Goal: Information Seeking & Learning: Learn about a topic

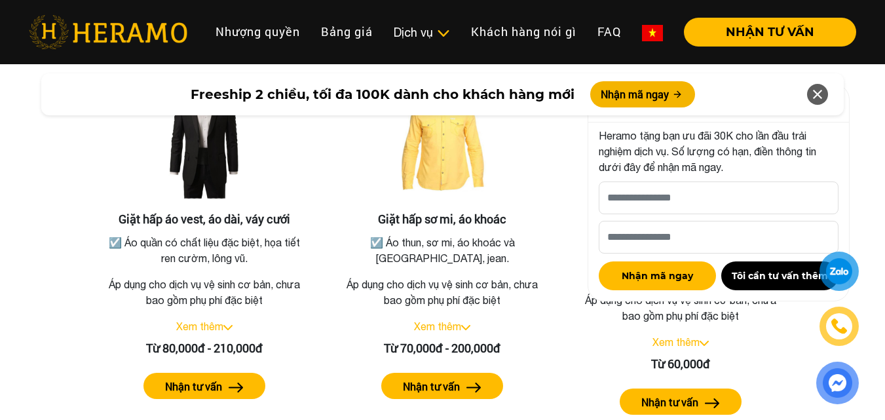
scroll to position [2358, 0]
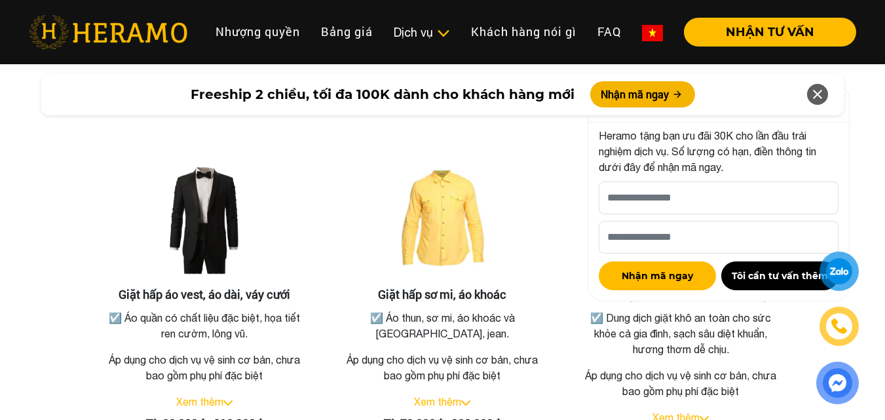
click at [818, 100] on icon at bounding box center [818, 95] width 16 height 24
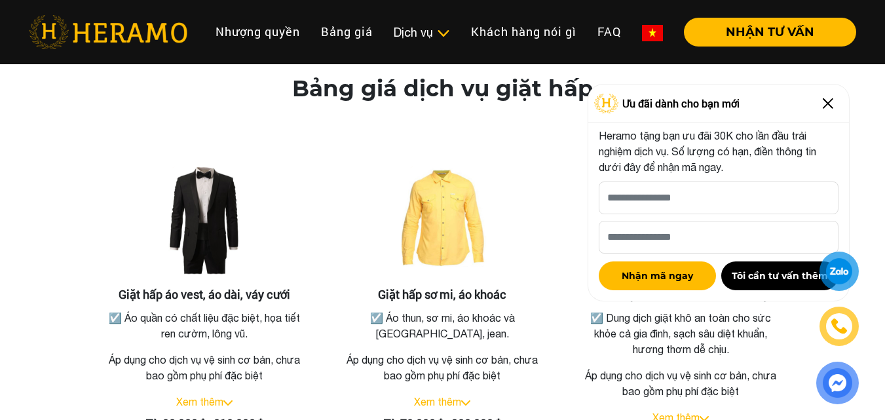
click at [832, 98] on img at bounding box center [827, 103] width 21 height 21
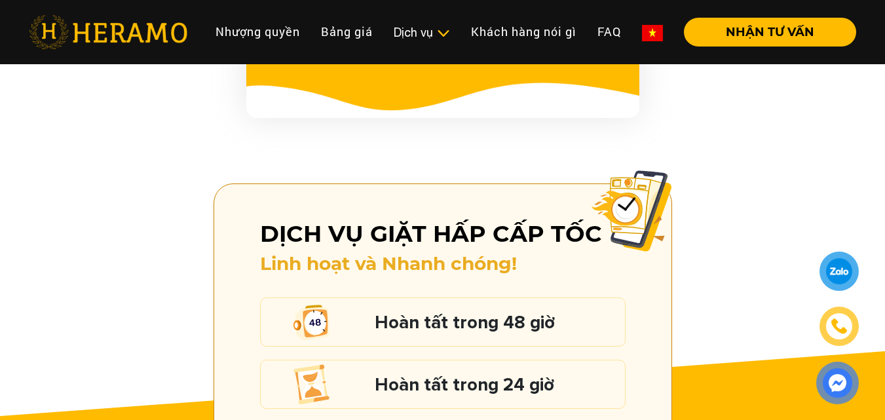
scroll to position [1375, 0]
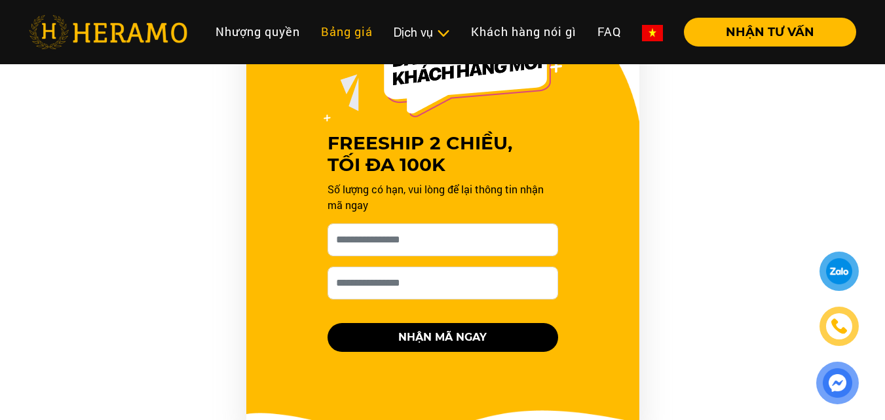
click at [364, 39] on link "Bảng giá" at bounding box center [346, 32] width 73 height 28
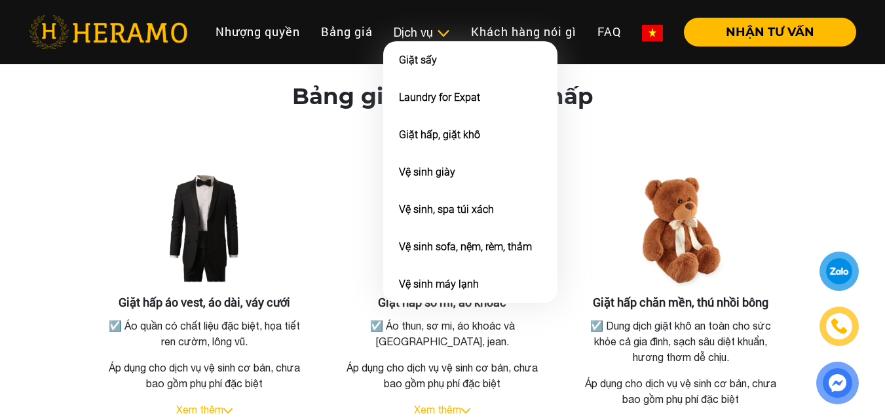
click at [418, 37] on div "Dịch vụ" at bounding box center [422, 33] width 56 height 18
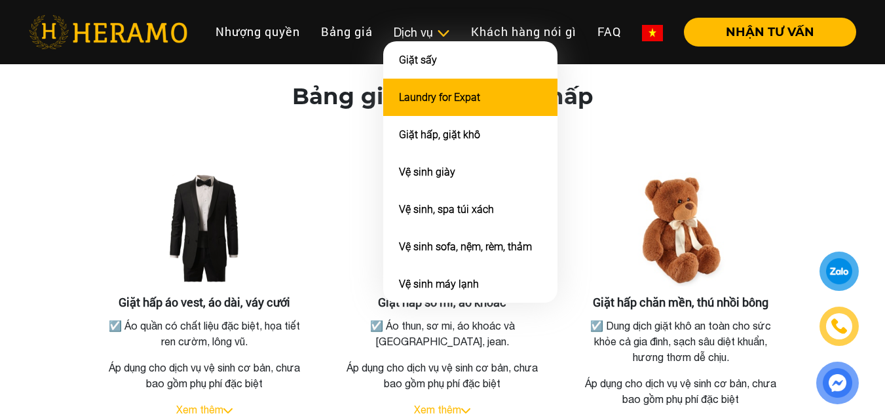
click at [447, 91] on link "Laundry for Expat" at bounding box center [439, 97] width 81 height 12
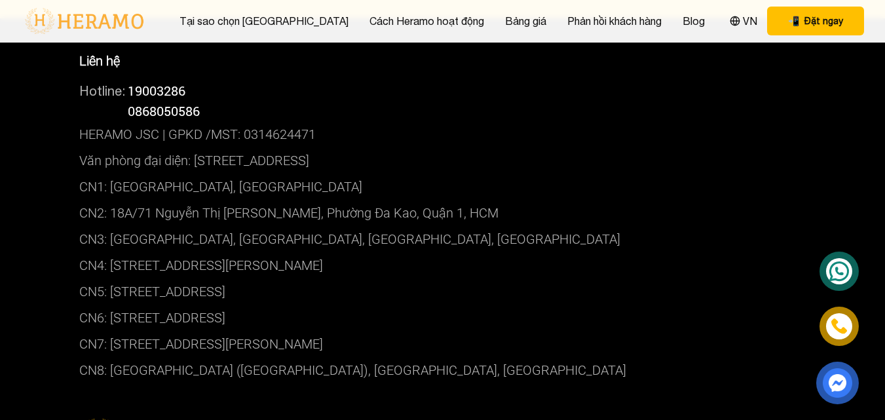
scroll to position [4759, 0]
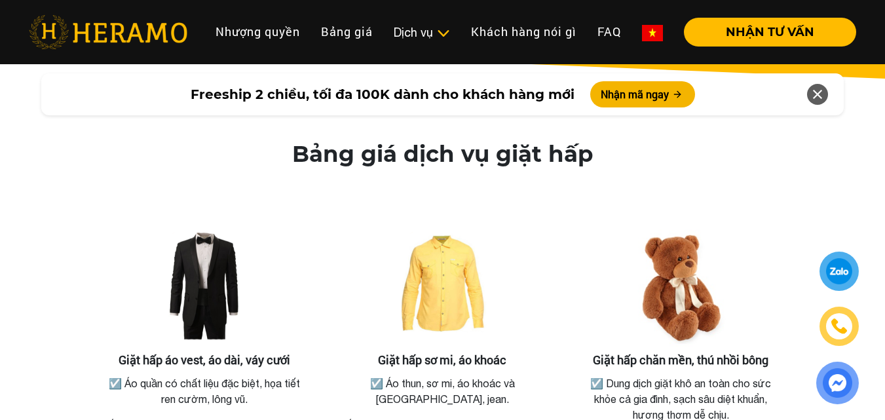
scroll to position [2554, 0]
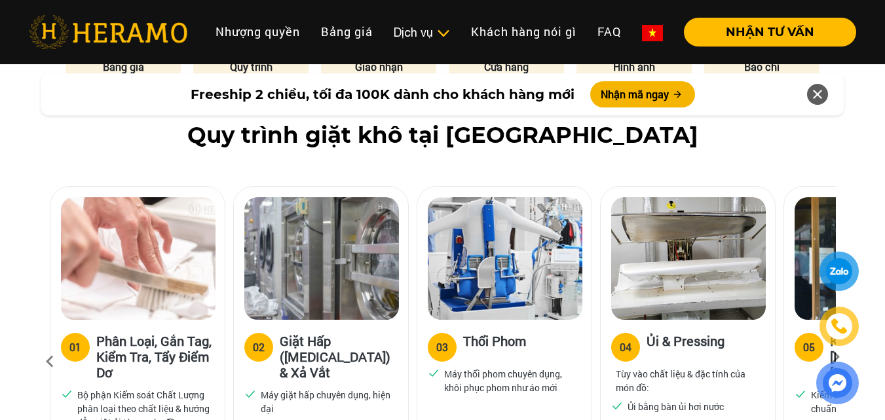
scroll to position [851, 0]
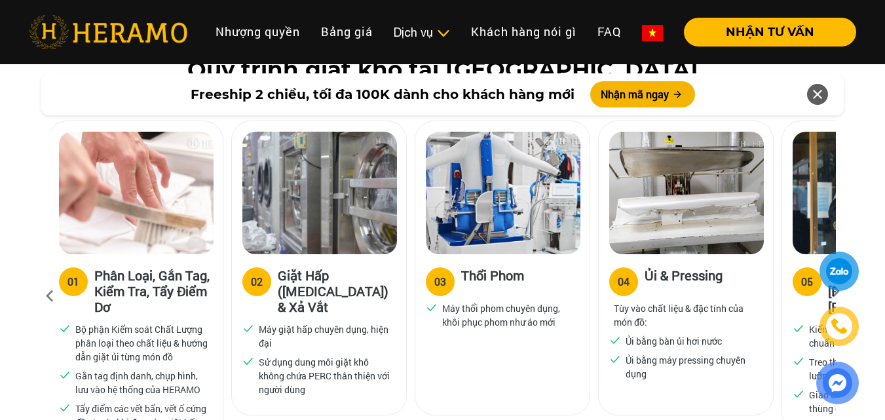
drag, startPoint x: 747, startPoint y: 181, endPoint x: 448, endPoint y: 209, distance: 299.9
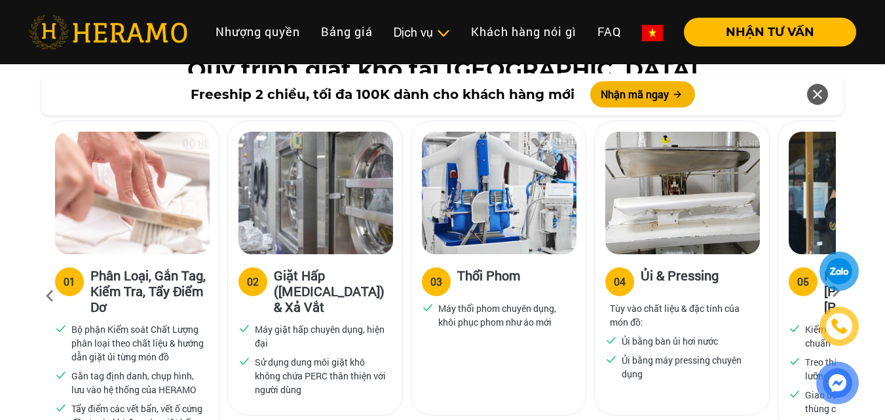
drag, startPoint x: 724, startPoint y: 189, endPoint x: 517, endPoint y: 212, distance: 207.6
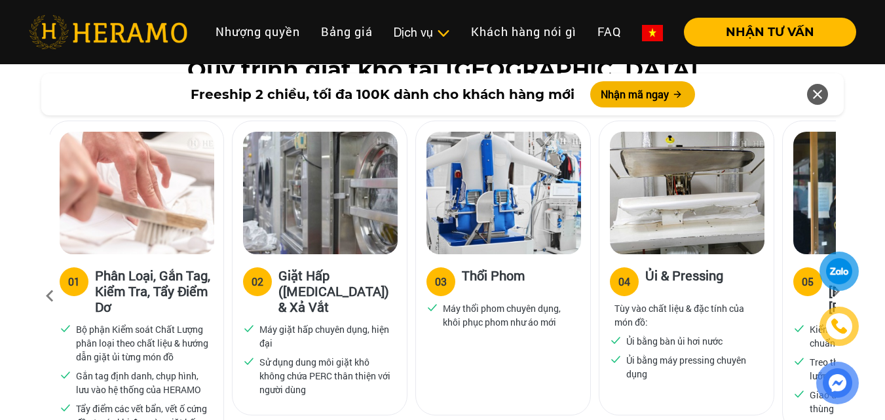
drag, startPoint x: 768, startPoint y: 238, endPoint x: 561, endPoint y: 249, distance: 207.3
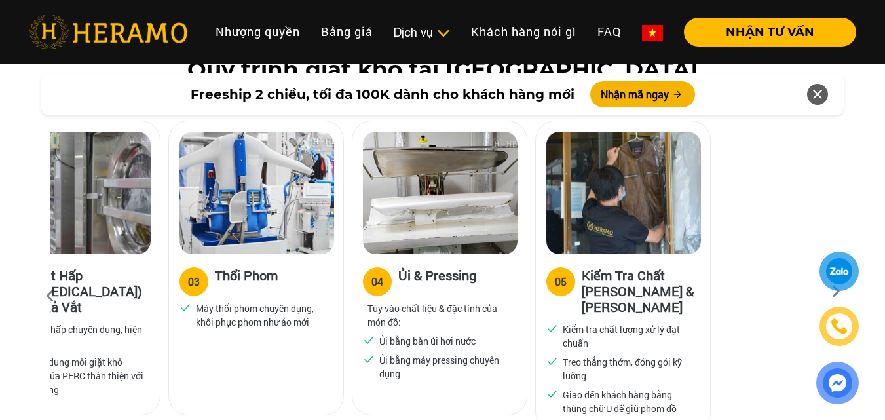
drag, startPoint x: 724, startPoint y: 202, endPoint x: 475, endPoint y: 220, distance: 248.9
click at [475, 220] on img at bounding box center [440, 193] width 155 height 122
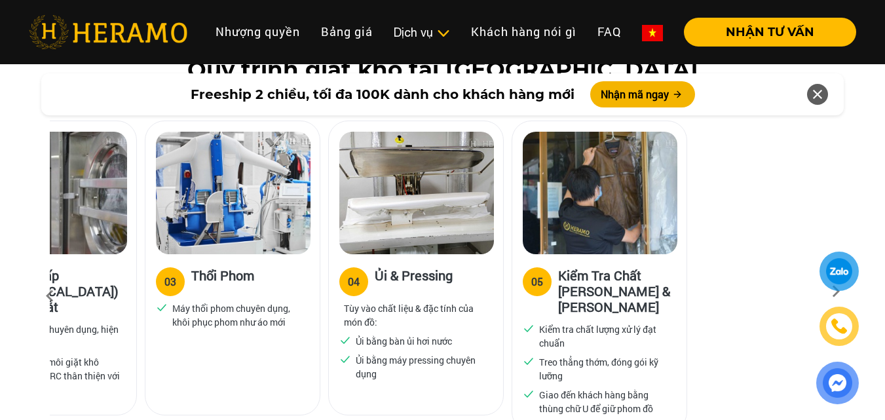
drag, startPoint x: 667, startPoint y: 212, endPoint x: 576, endPoint y: 217, distance: 91.2
click at [576, 217] on img at bounding box center [600, 193] width 155 height 122
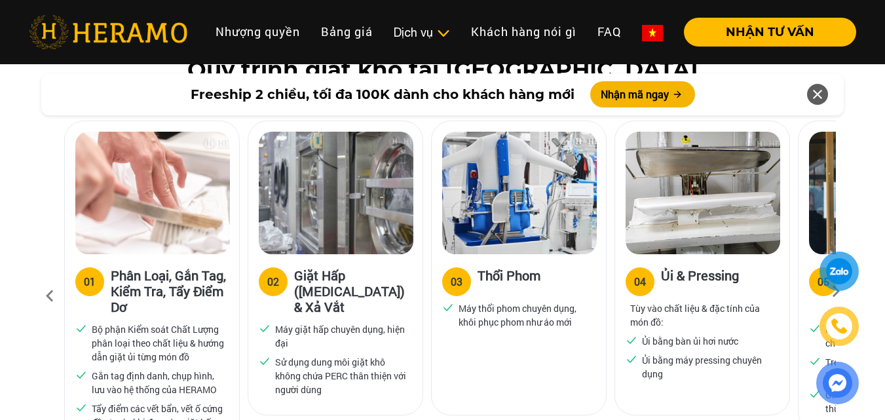
drag, startPoint x: 417, startPoint y: 215, endPoint x: 825, endPoint y: 266, distance: 410.5
click at [790, 259] on div "04 Ủi & Pressing Tùy vào chất liệu & đặc tính của món đồ: Ủi bằng bàn ủi hơi nư…" at bounding box center [702, 268] width 176 height 295
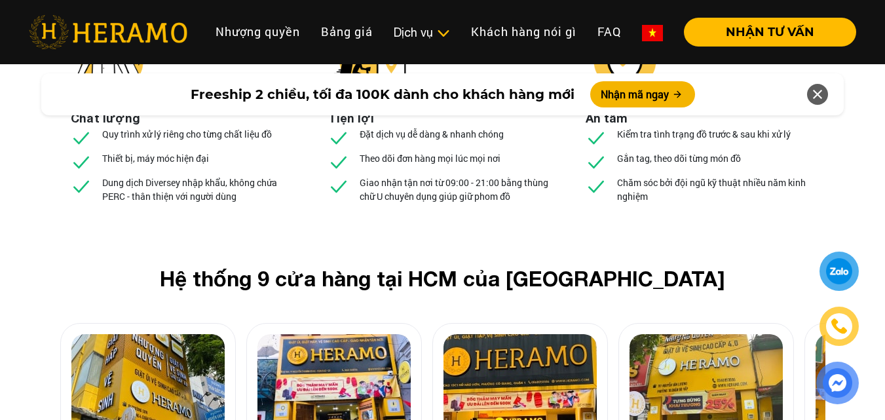
scroll to position [4978, 0]
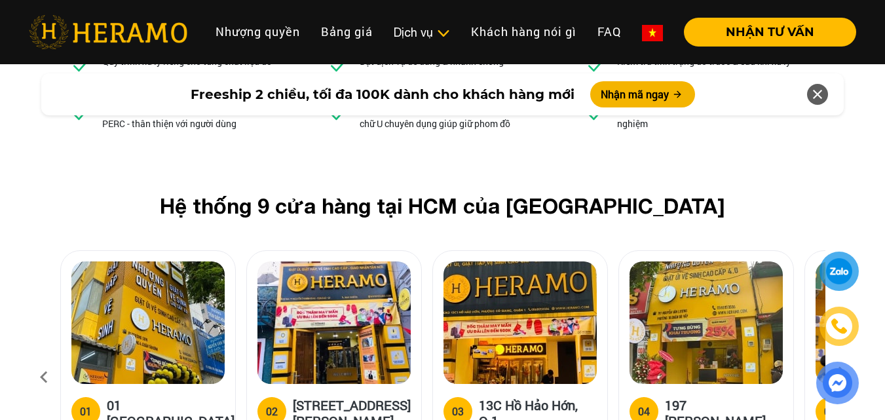
click at [842, 373] on icon at bounding box center [842, 377] width 24 height 9
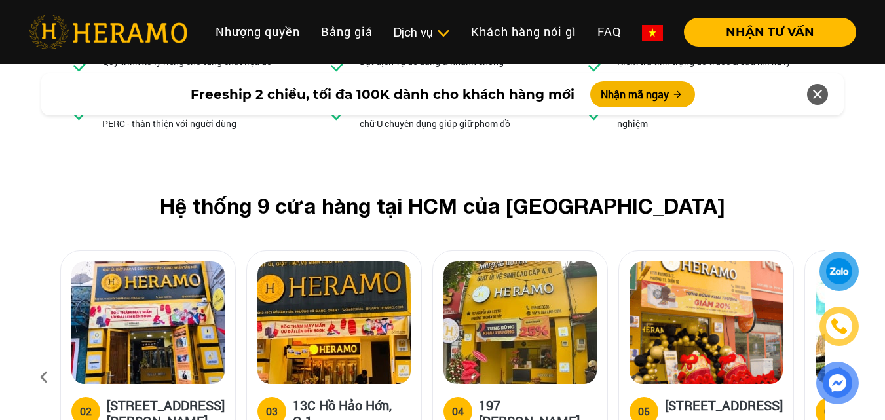
click at [842, 373] on icon at bounding box center [842, 377] width 24 height 9
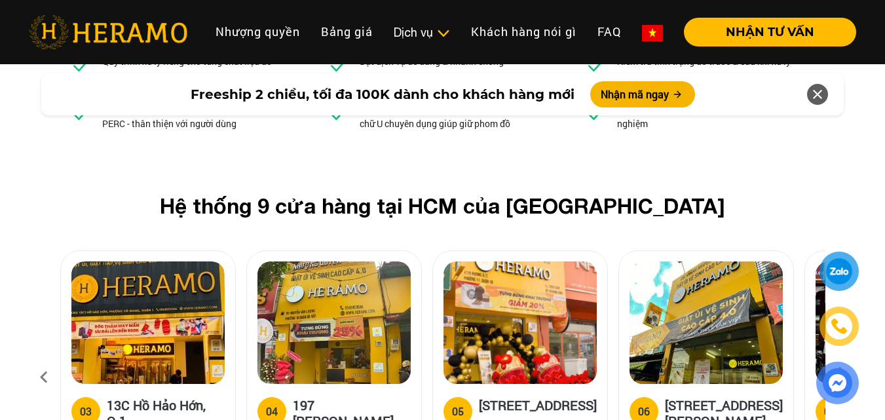
click at [842, 373] on icon at bounding box center [842, 377] width 24 height 9
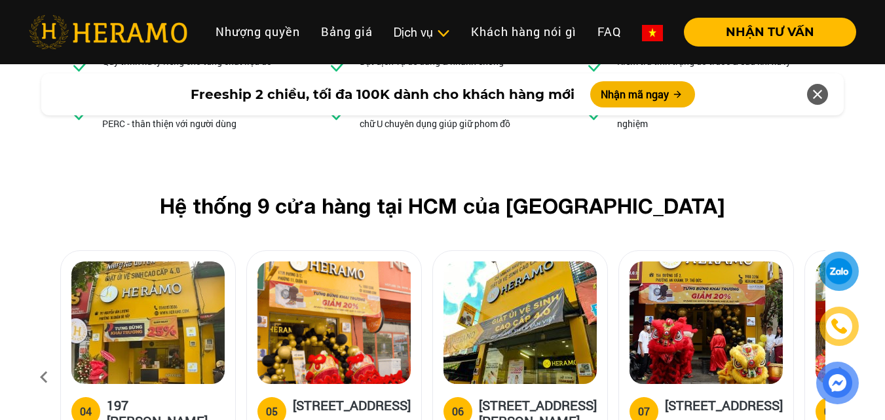
click at [842, 373] on icon at bounding box center [842, 377] width 24 height 9
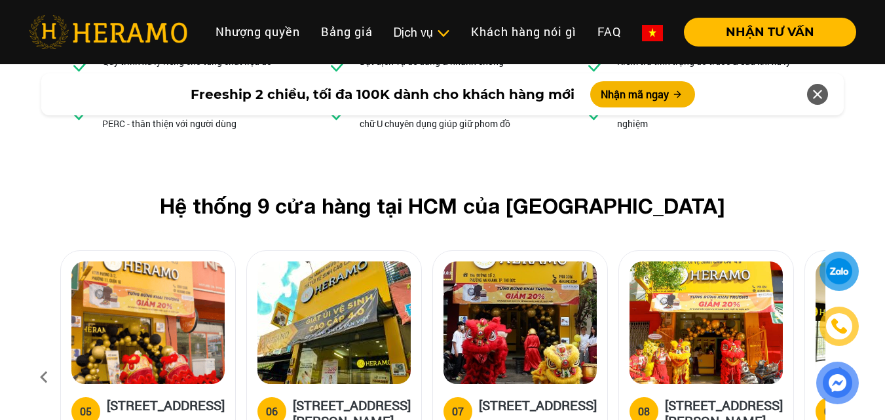
click at [842, 373] on icon at bounding box center [842, 377] width 24 height 9
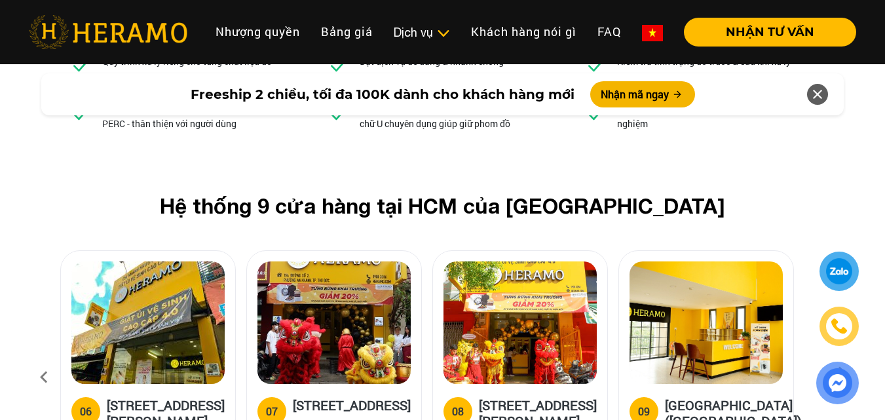
click at [842, 373] on icon at bounding box center [842, 377] width 24 height 9
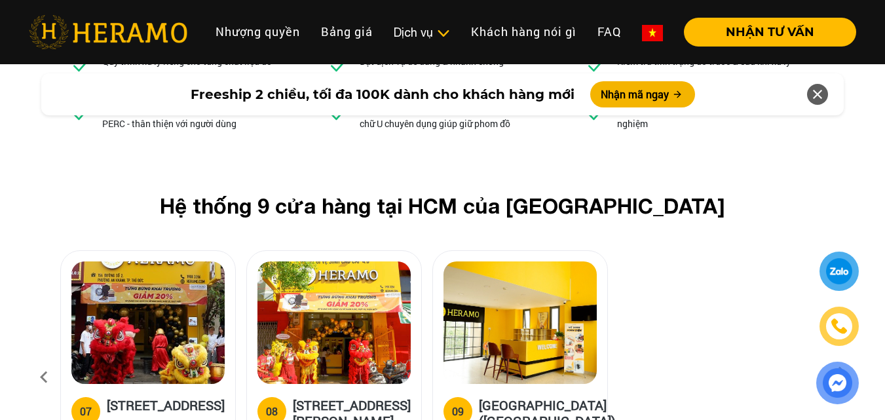
click at [40, 360] on icon at bounding box center [44, 377] width 24 height 35
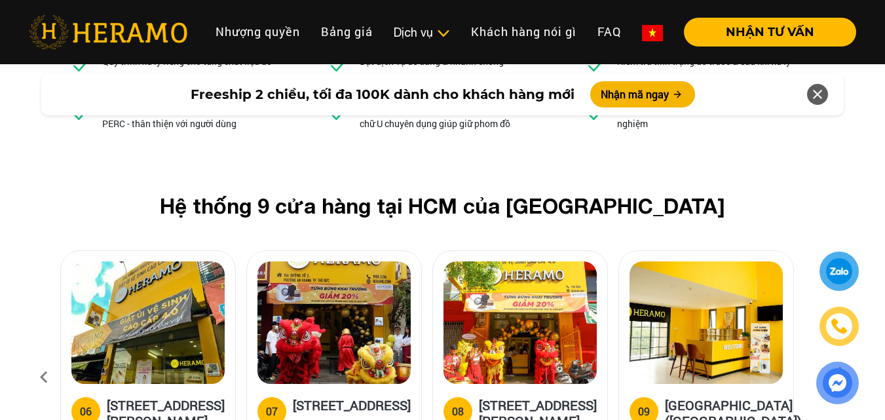
click at [40, 360] on icon at bounding box center [44, 377] width 24 height 35
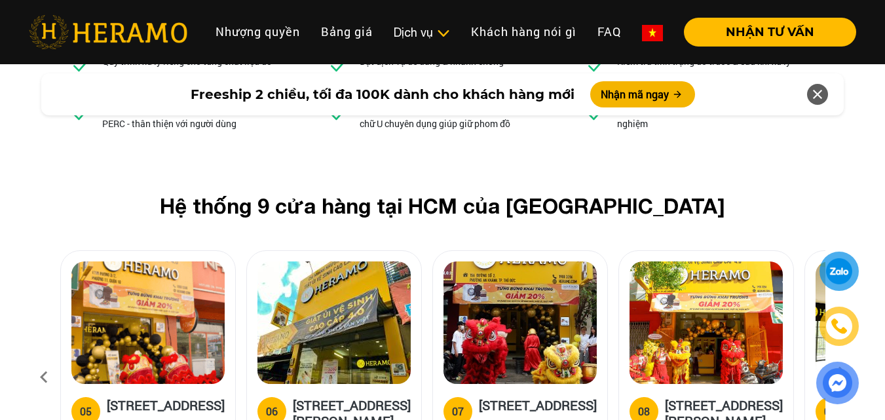
click at [40, 360] on icon at bounding box center [44, 377] width 24 height 35
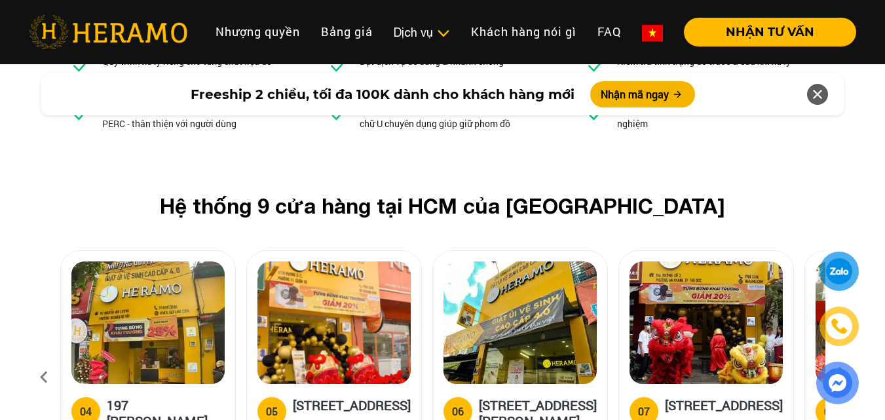
click at [40, 360] on icon at bounding box center [44, 377] width 24 height 35
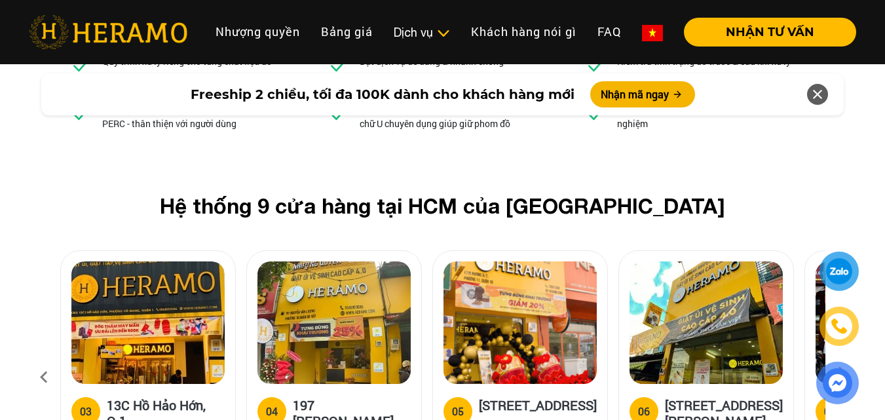
click at [40, 360] on icon at bounding box center [44, 377] width 24 height 35
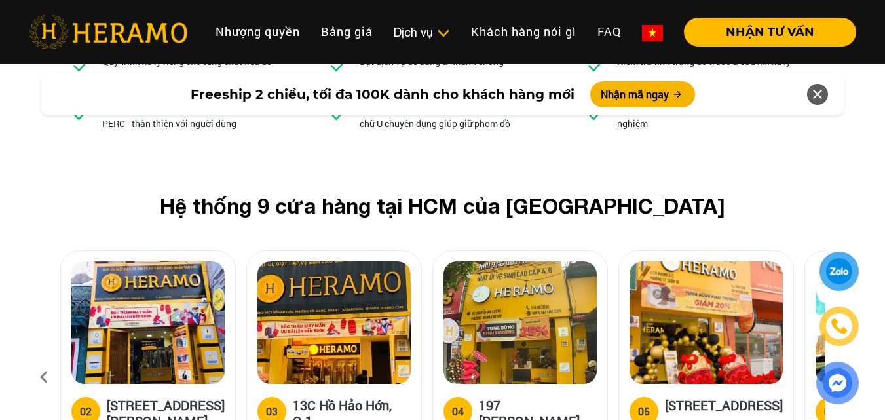
click at [40, 360] on icon at bounding box center [44, 377] width 24 height 35
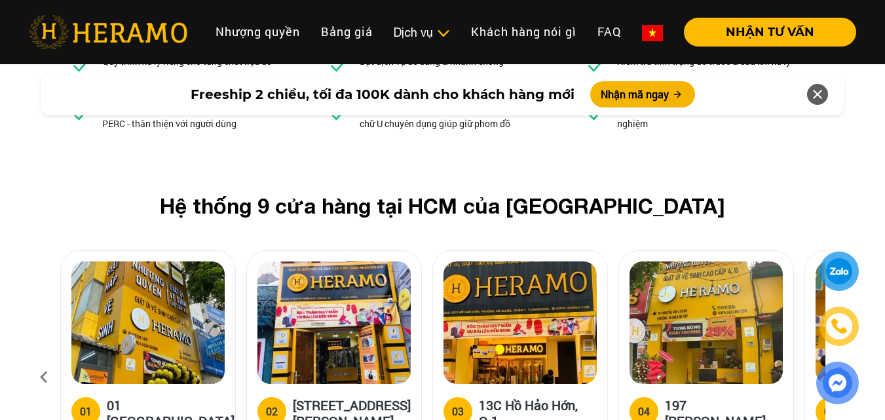
click at [40, 360] on icon at bounding box center [44, 377] width 24 height 35
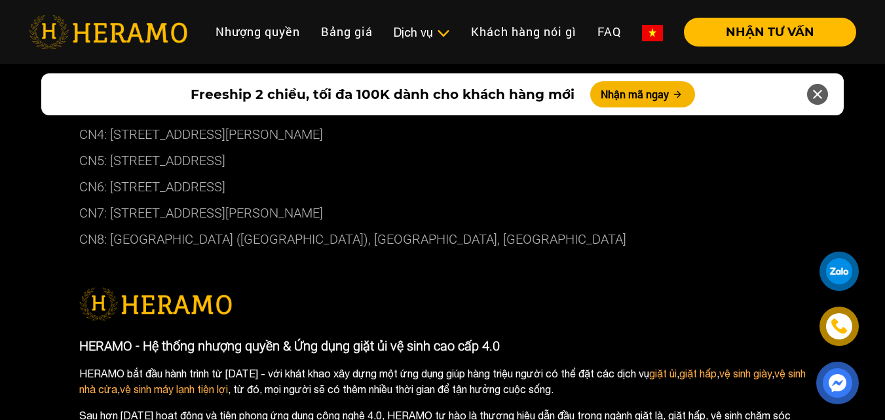
scroll to position [7597, 0]
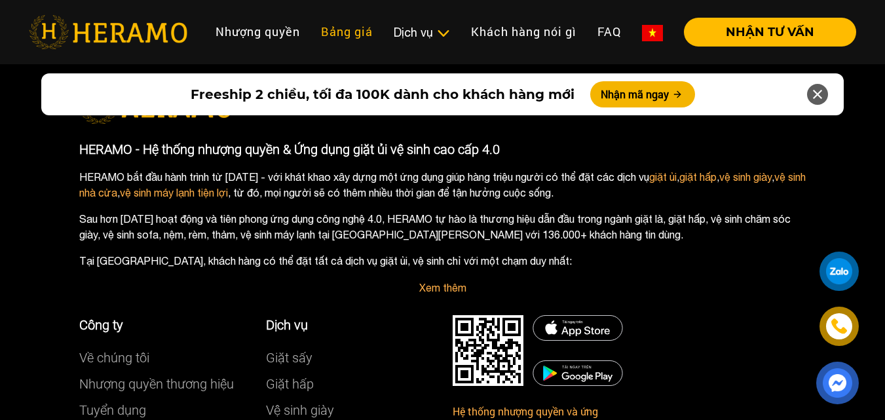
click at [336, 30] on link "Bảng giá" at bounding box center [346, 32] width 73 height 28
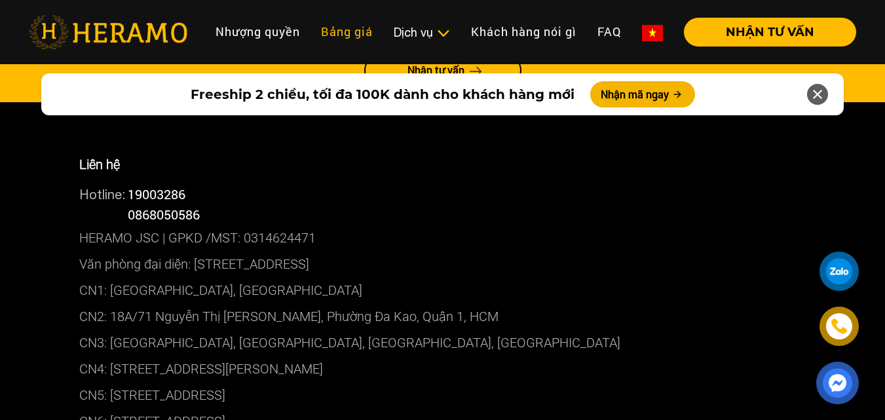
scroll to position [7139, 0]
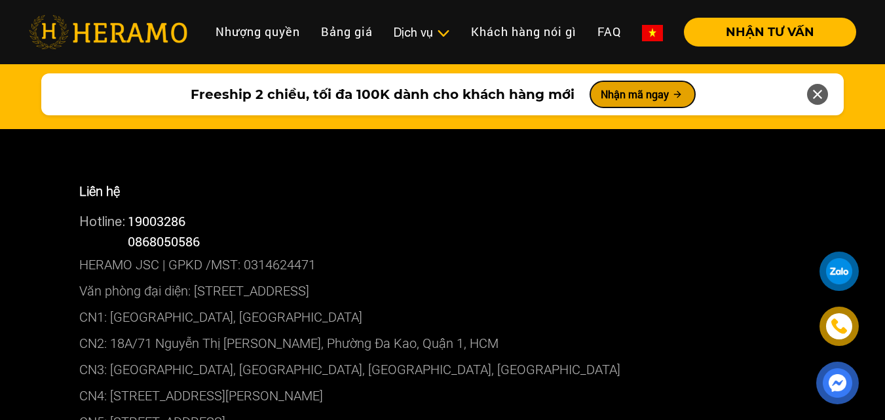
click at [641, 83] on button "Nhận mã ngay" at bounding box center [642, 94] width 105 height 26
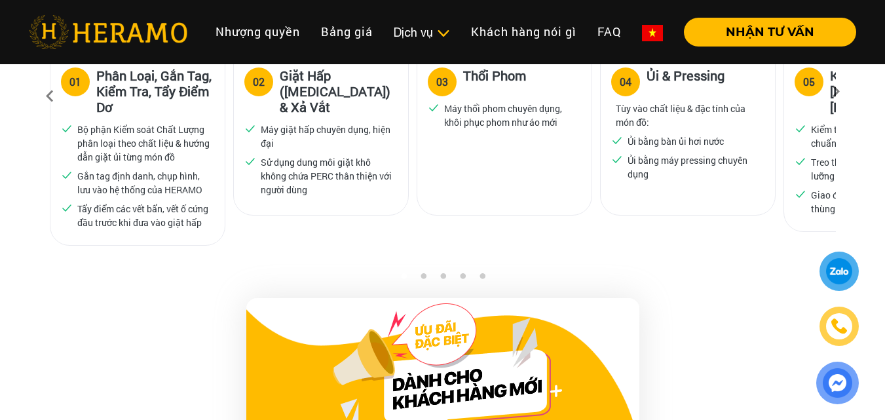
scroll to position [939, 0]
